Goal: Find specific page/section: Find specific page/section

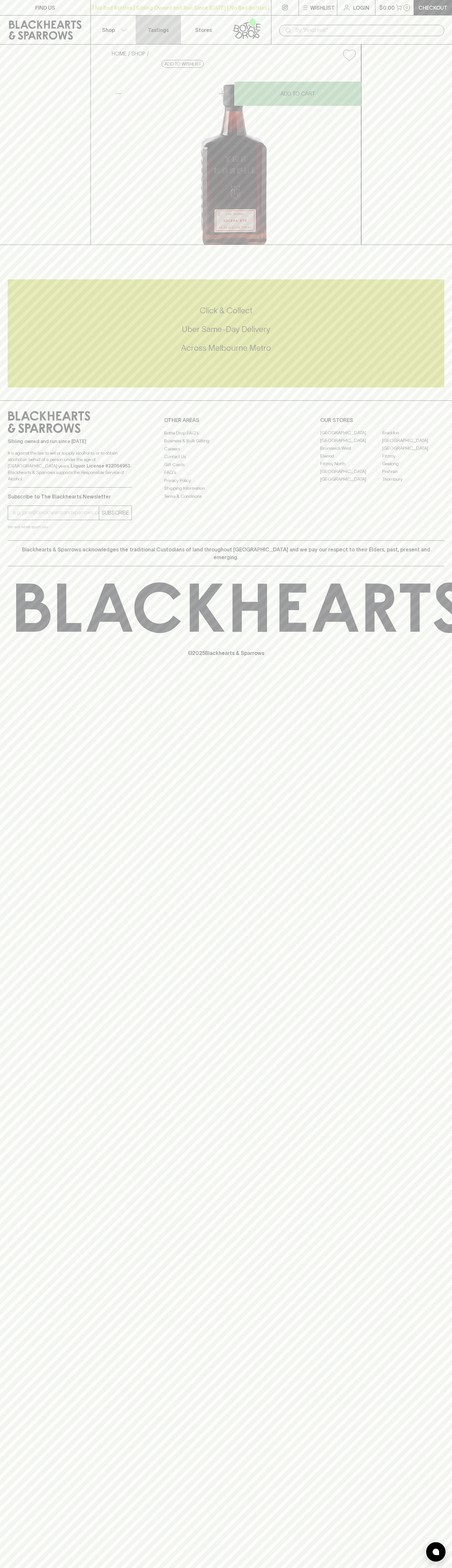
click at [141, 18] on link "Tastings" at bounding box center [158, 29] width 45 height 29
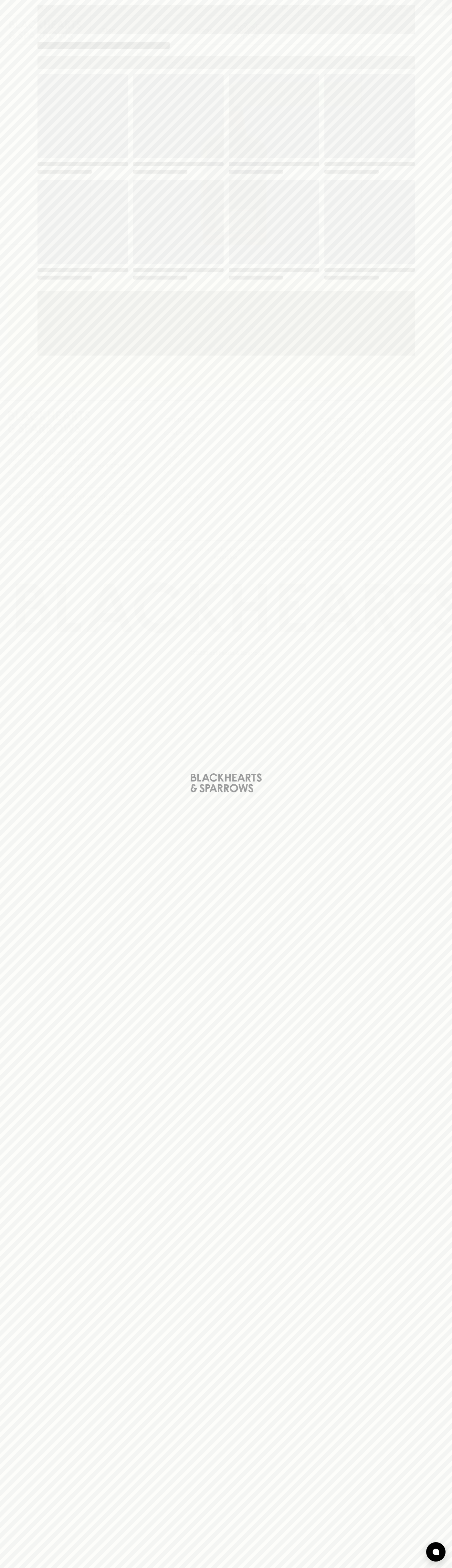
click at [380, 1567] on html "FIND US | No Bad Bottles | Sibling Owned and Run Since [DATE] | No Bad Bottles …" at bounding box center [226, 784] width 452 height 1568
click at [1, 1510] on div "Loading" at bounding box center [226, 784] width 452 height 1568
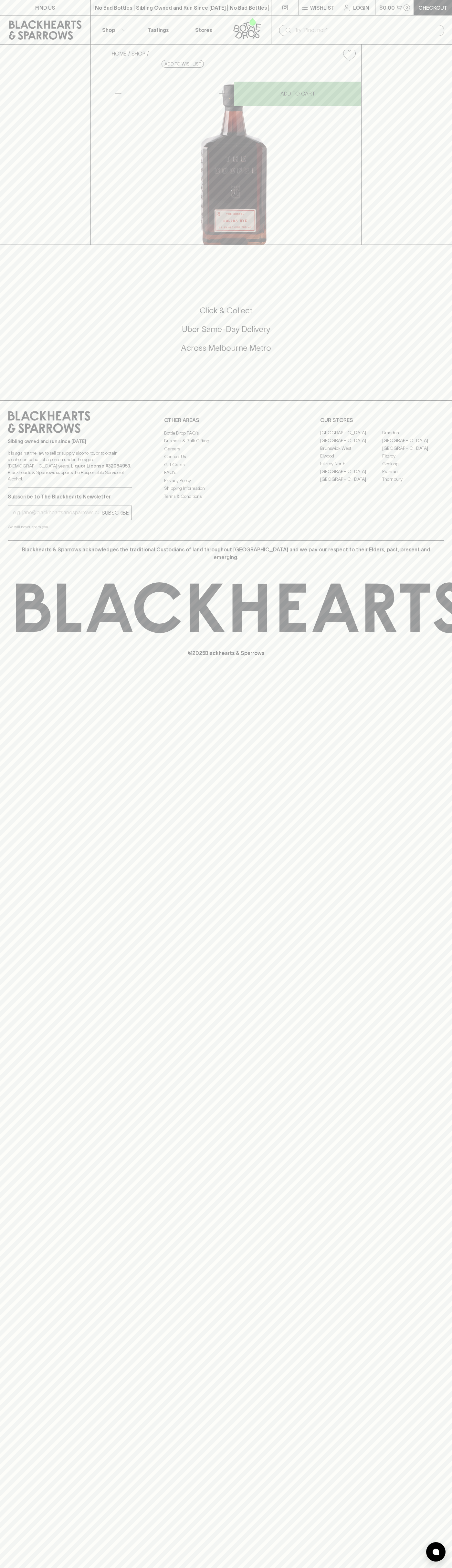
click at [351, 437] on link "[GEOGRAPHIC_DATA]" at bounding box center [351, 433] width 62 height 8
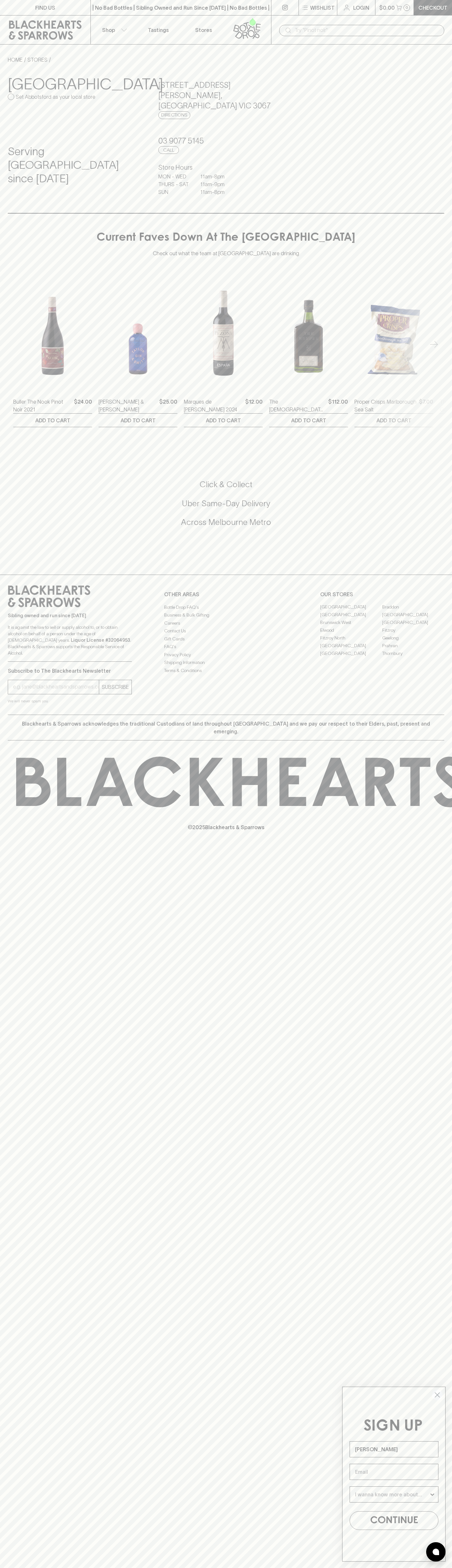
type input "John Smith"
